Goal: Task Accomplishment & Management: Manage account settings

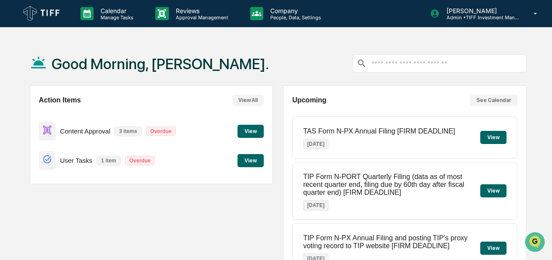
click at [255, 130] on button "View" at bounding box center [250, 131] width 26 height 13
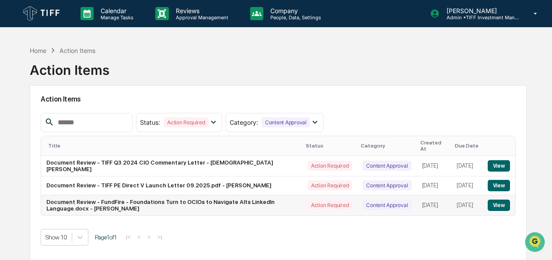
click at [158, 202] on td "Document Review - FundFire - Foundations Turn to OCIOs to Navigate Alts LinkedI…" at bounding box center [171, 205] width 261 height 20
click at [499, 204] on button "View" at bounding box center [499, 204] width 22 height 11
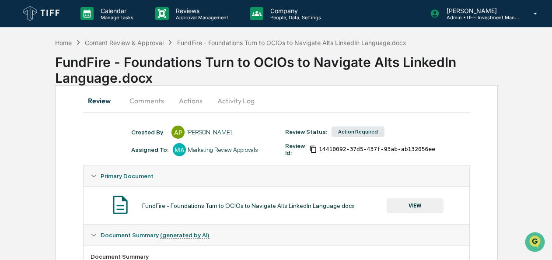
scroll to position [131, 0]
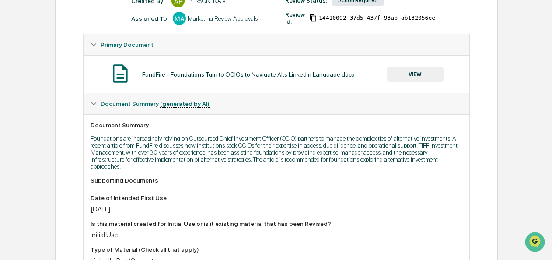
click at [415, 76] on button "VIEW" at bounding box center [415, 74] width 57 height 15
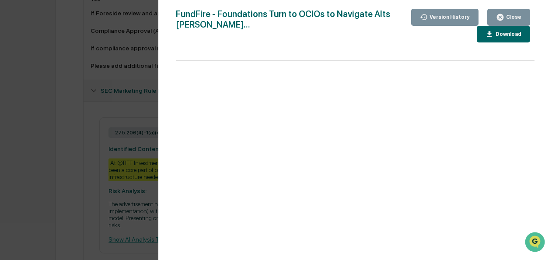
scroll to position [785, 0]
click at [51, 139] on div "Version History 08/29/2025, 01:55 PM Amy Paterson FundFire - Foundations Turn t…" at bounding box center [276, 130] width 552 height 260
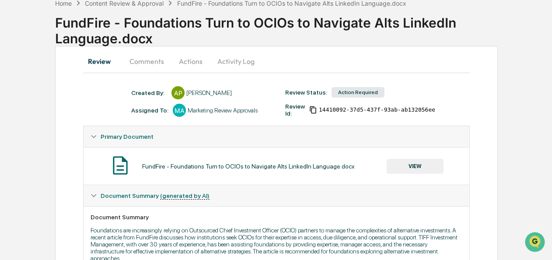
scroll to position [31, 0]
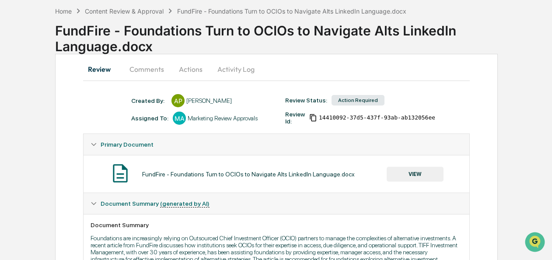
click at [405, 174] on button "VIEW" at bounding box center [415, 174] width 57 height 15
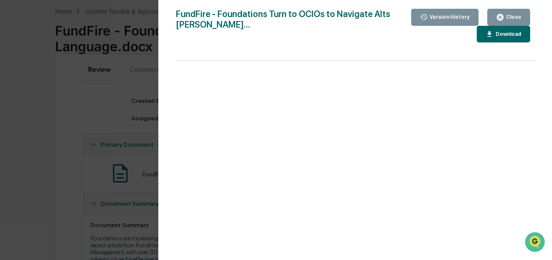
click at [511, 17] on div "Close" at bounding box center [512, 17] width 17 height 6
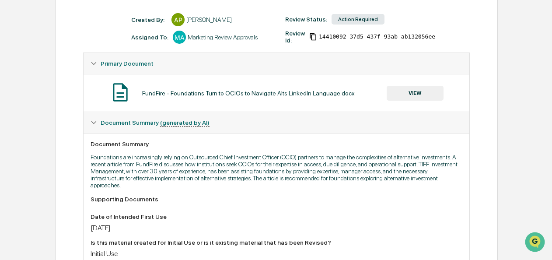
scroll to position [0, 0]
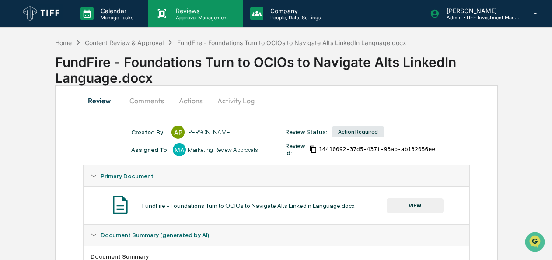
click at [199, 13] on p "Reviews" at bounding box center [201, 10] width 64 height 7
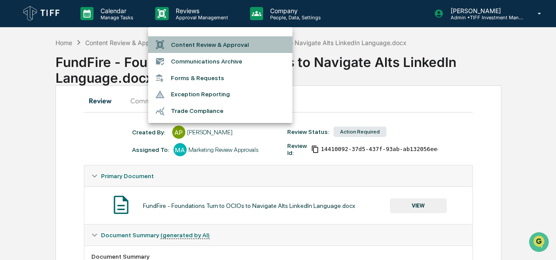
click at [194, 47] on li "Content Review & Approval" at bounding box center [220, 44] width 144 height 17
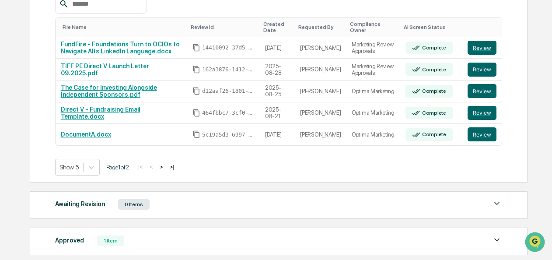
scroll to position [131, 0]
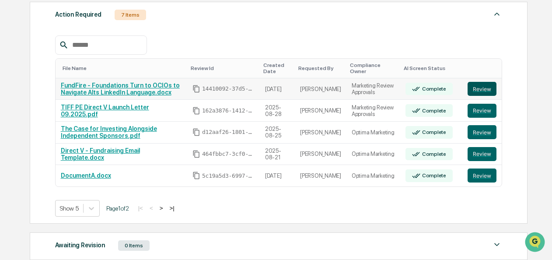
click at [487, 89] on button "Review" at bounding box center [481, 89] width 29 height 14
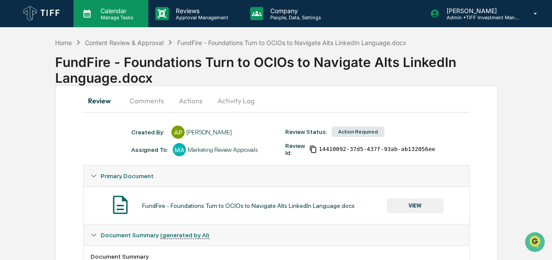
click at [132, 15] on p "Manage Tasks" at bounding box center [116, 17] width 44 height 6
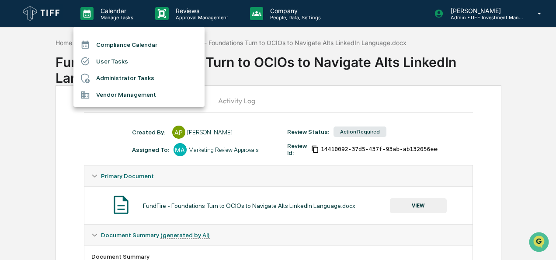
click at [15, 112] on div at bounding box center [278, 130] width 556 height 260
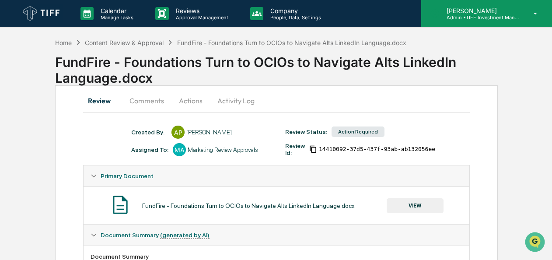
click at [496, 21] on div "[PERSON_NAME] Admin • TIFF Investment Management" at bounding box center [486, 13] width 131 height 27
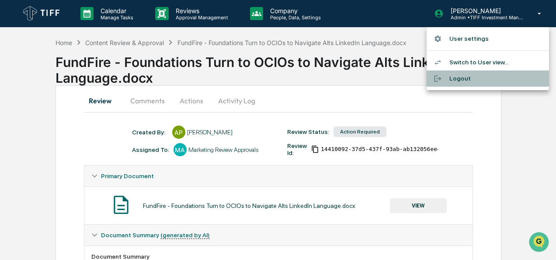
click at [462, 77] on li "Logout" at bounding box center [488, 78] width 122 height 16
